Goal: Navigation & Orientation: Find specific page/section

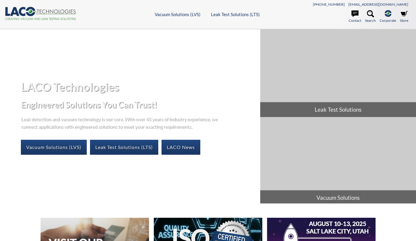
select select "Language Translate Widget"
click at [159, 17] on header ".cls-1{fill:#193661;}.cls-2{fill:#58595b;}.cls-3{fill:url(#radial-gradient);}.c…" at bounding box center [208, 14] width 416 height 29
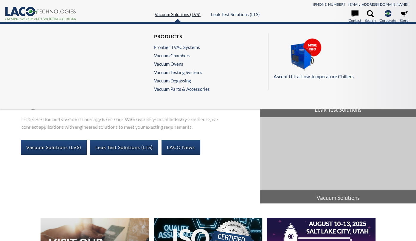
click at [160, 13] on link "Vacuum Solutions (LVS)" at bounding box center [178, 14] width 46 height 5
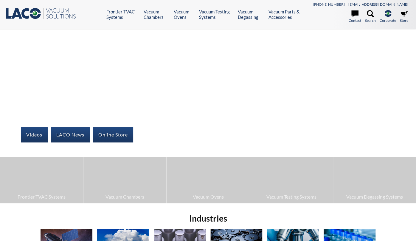
select select "Language Translate Widget"
